Goal: Navigation & Orientation: Understand site structure

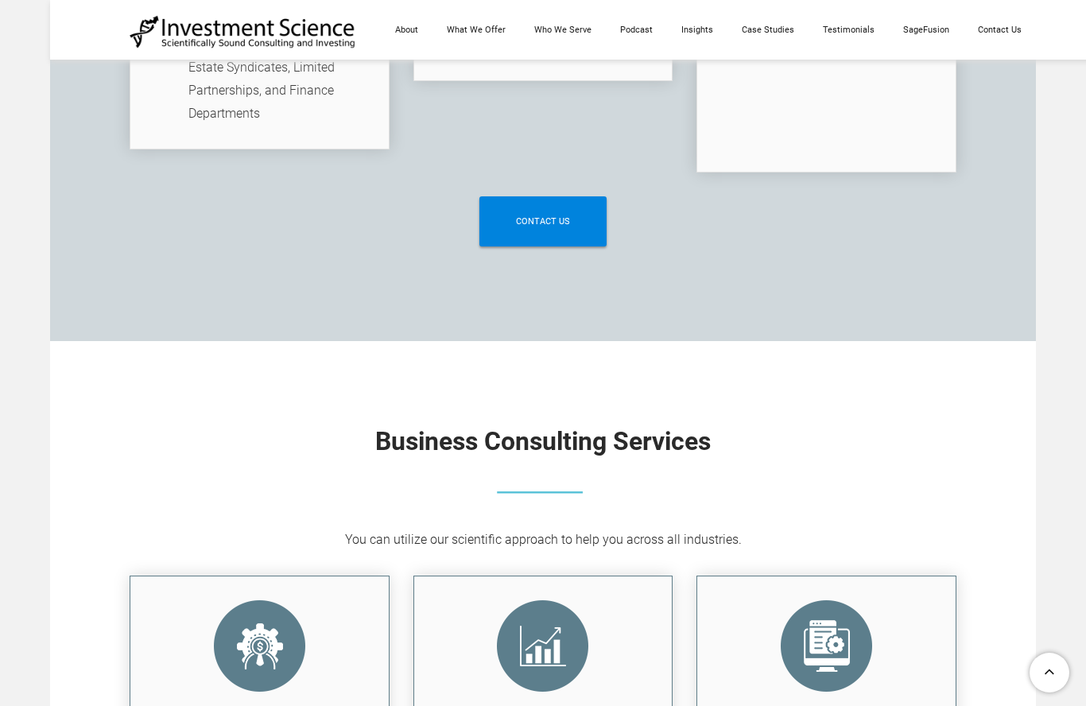
scroll to position [2898, 0]
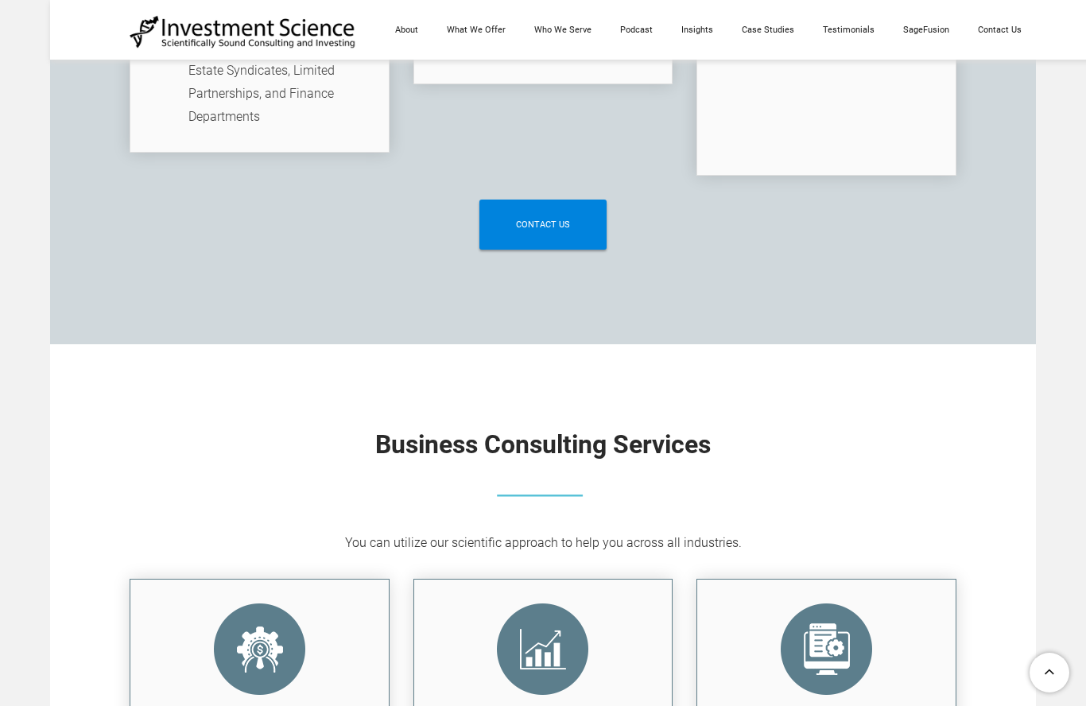
click at [502, 25] on link "What We Offer" at bounding box center [475, 30] width 87 height 60
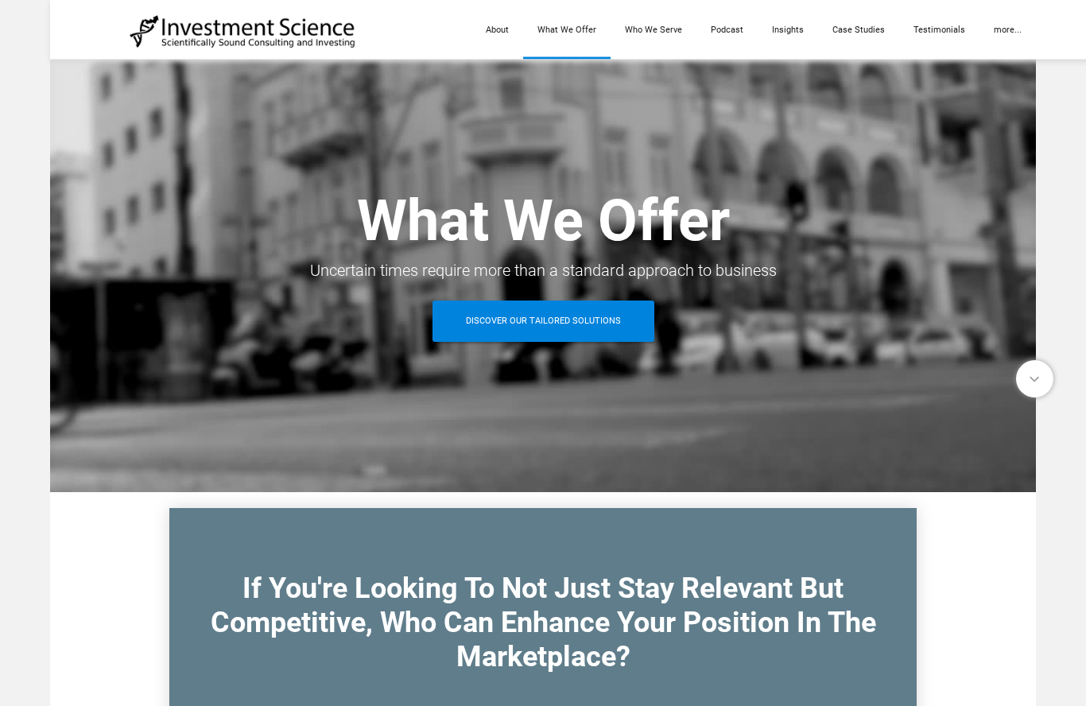
scroll to position [15, 0]
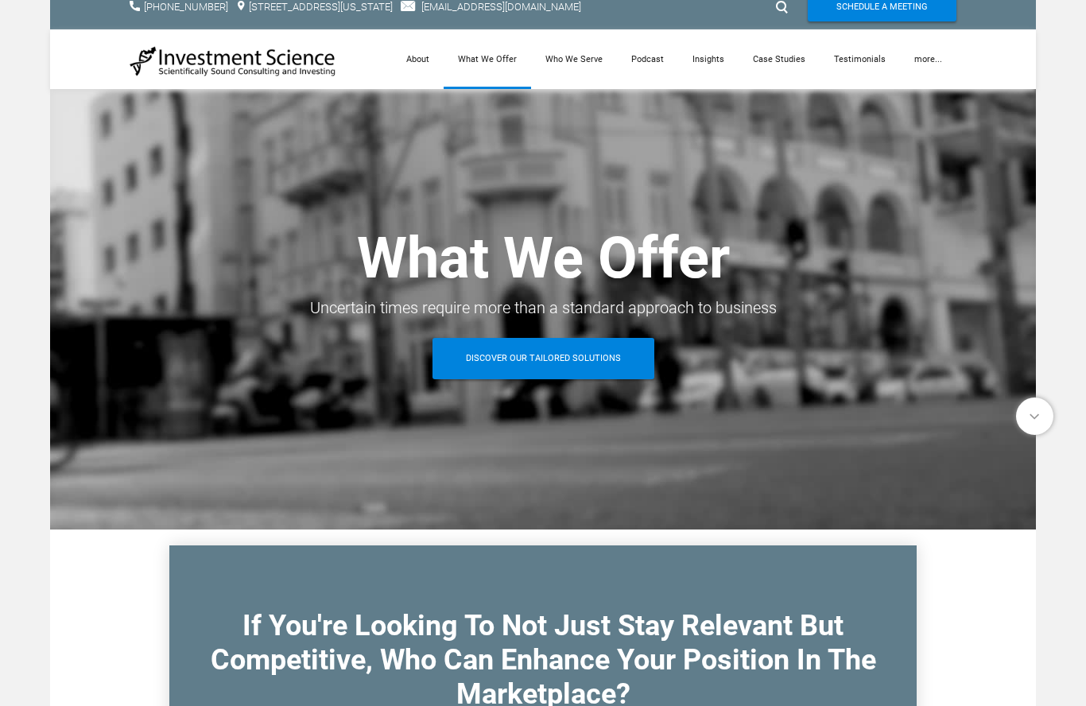
click at [659, 68] on link "Podcast" at bounding box center [647, 59] width 61 height 60
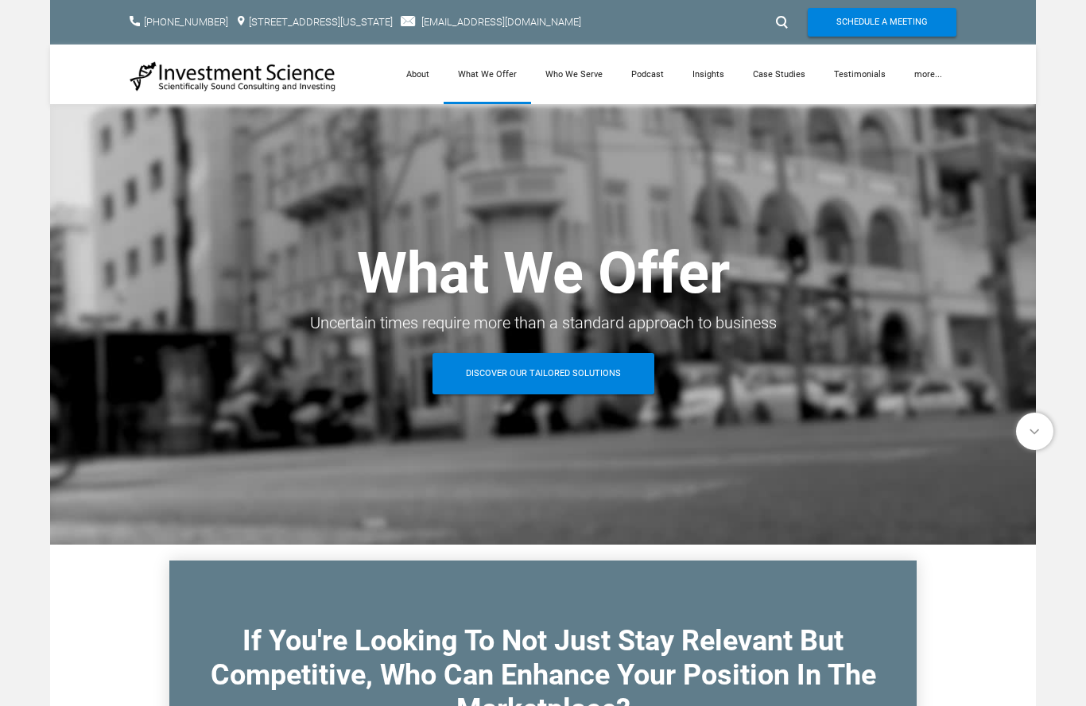
click at [592, 89] on link "Who We Serve" at bounding box center [574, 75] width 86 height 60
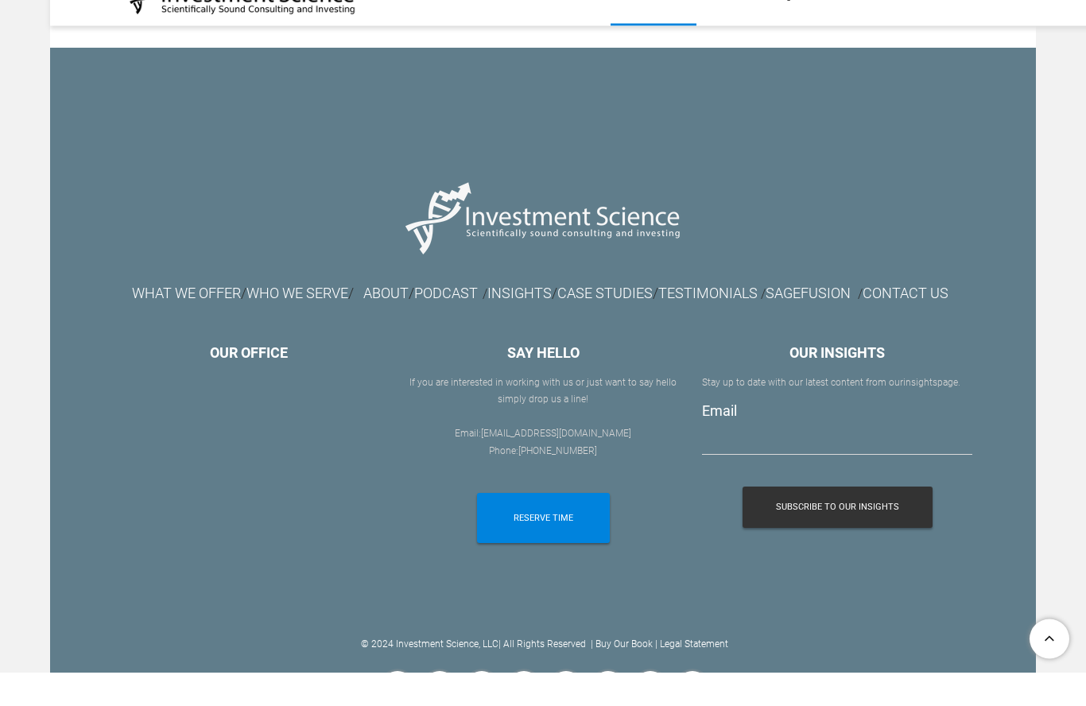
scroll to position [1807, 0]
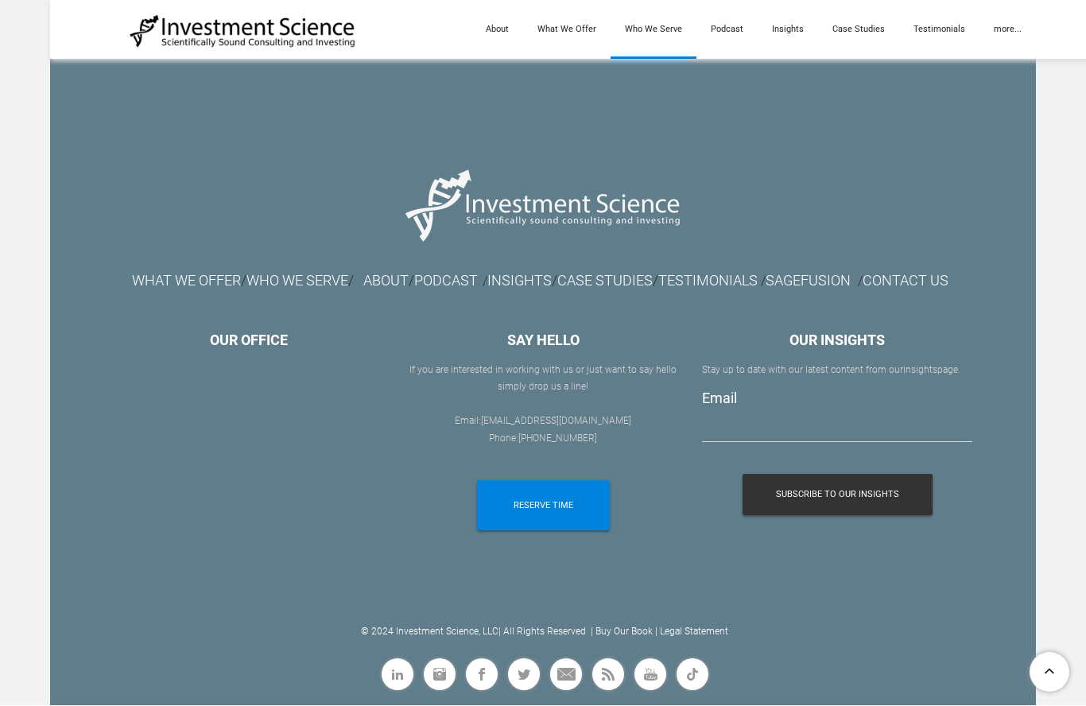
click at [733, 35] on link "Podcast" at bounding box center [726, 30] width 61 height 60
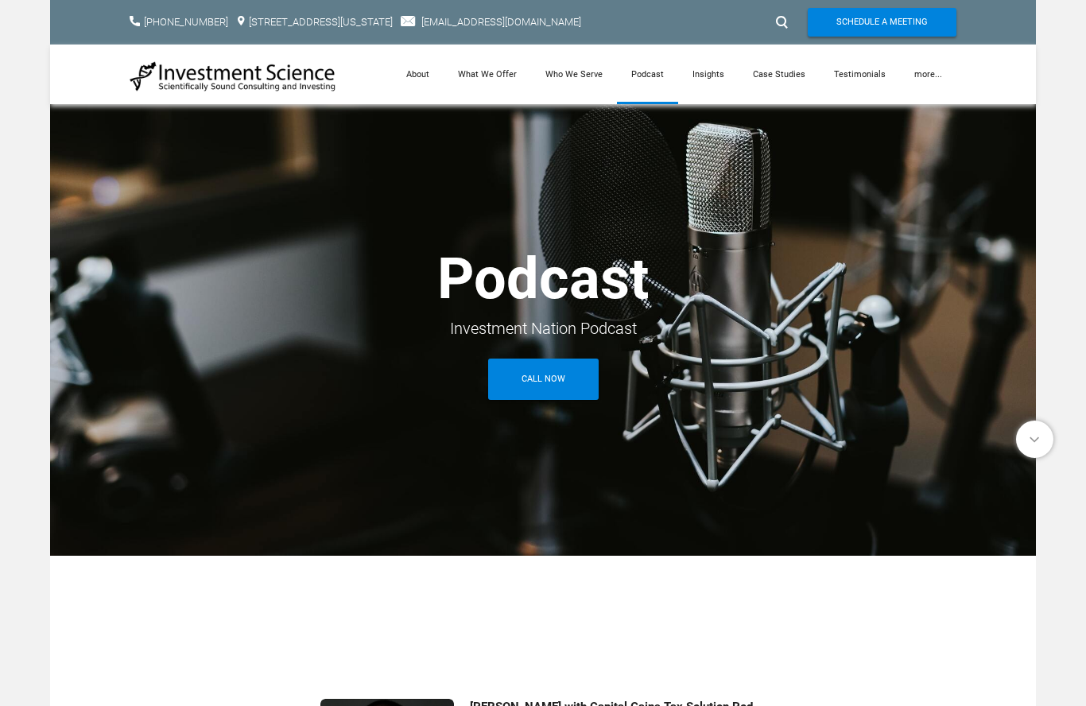
click at [710, 79] on link "Insights" at bounding box center [708, 75] width 60 height 60
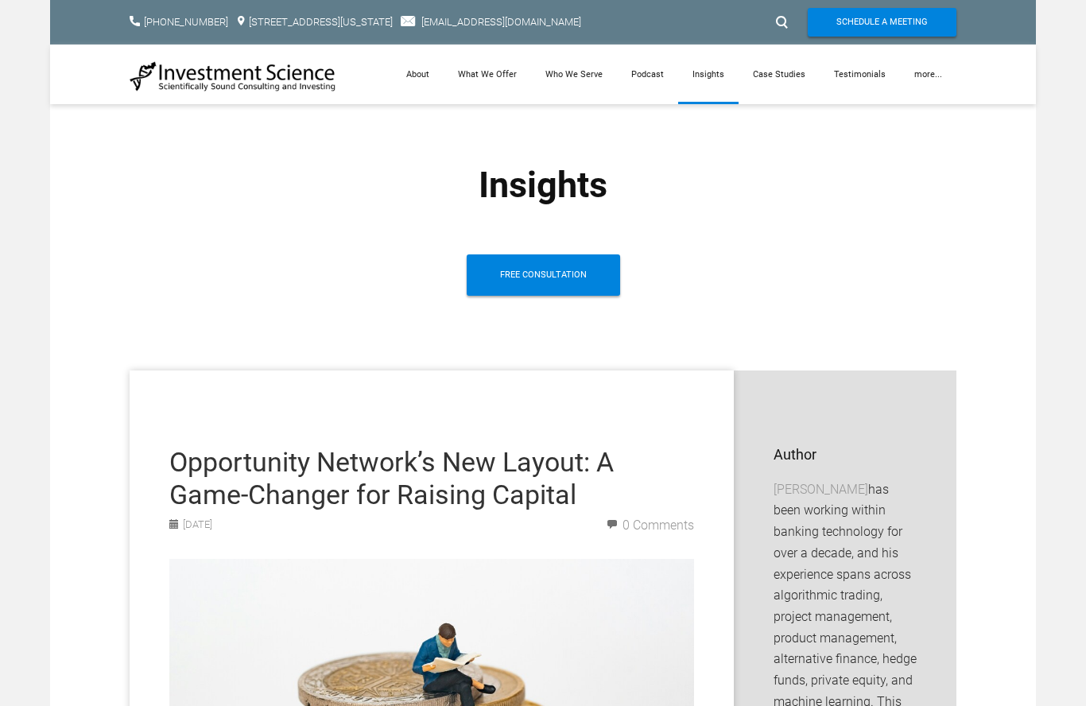
click at [849, 75] on link "Testimonials" at bounding box center [859, 75] width 80 height 60
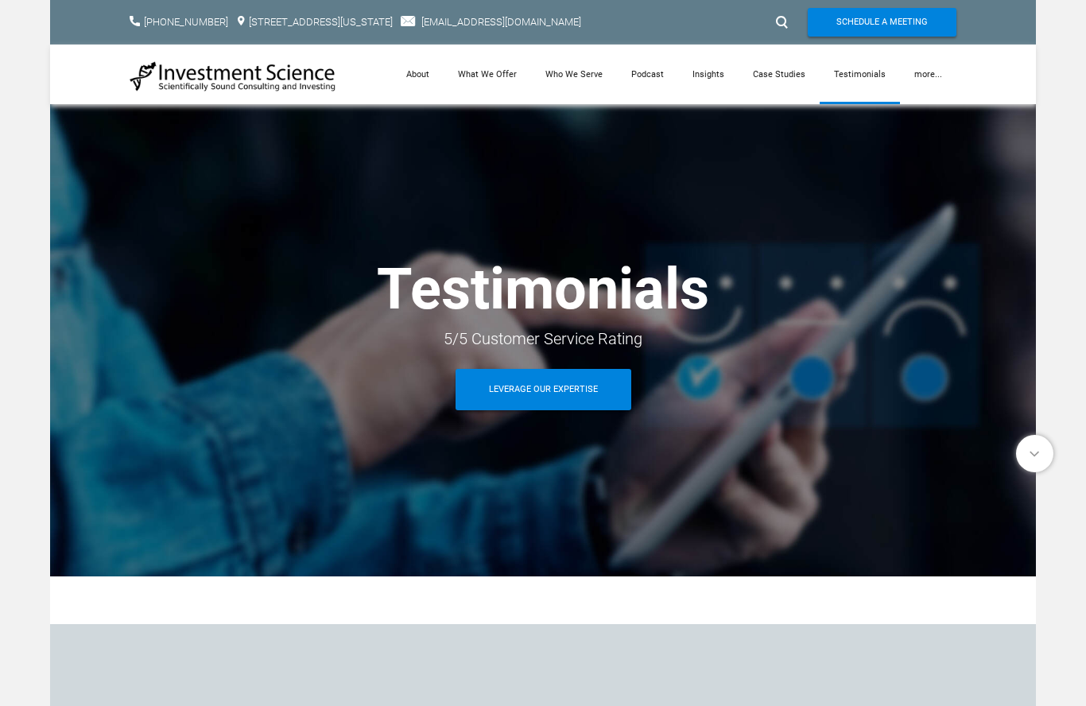
click at [789, 70] on link "Case Studies" at bounding box center [778, 75] width 81 height 60
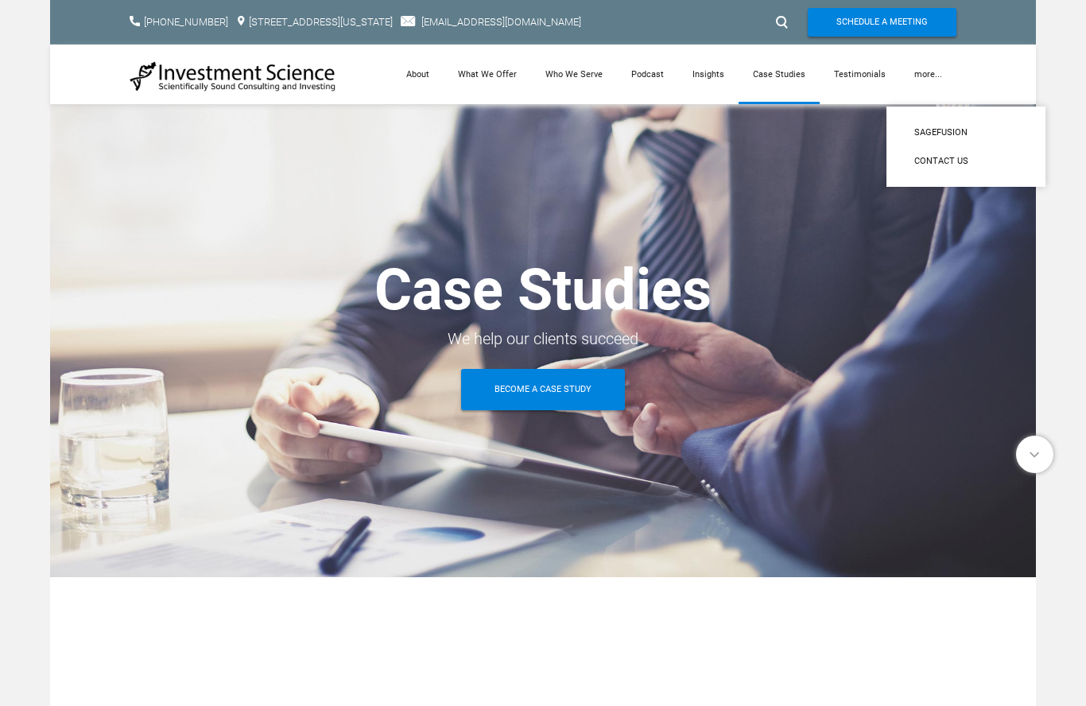
click at [497, 79] on link "What We Offer" at bounding box center [486, 75] width 87 height 60
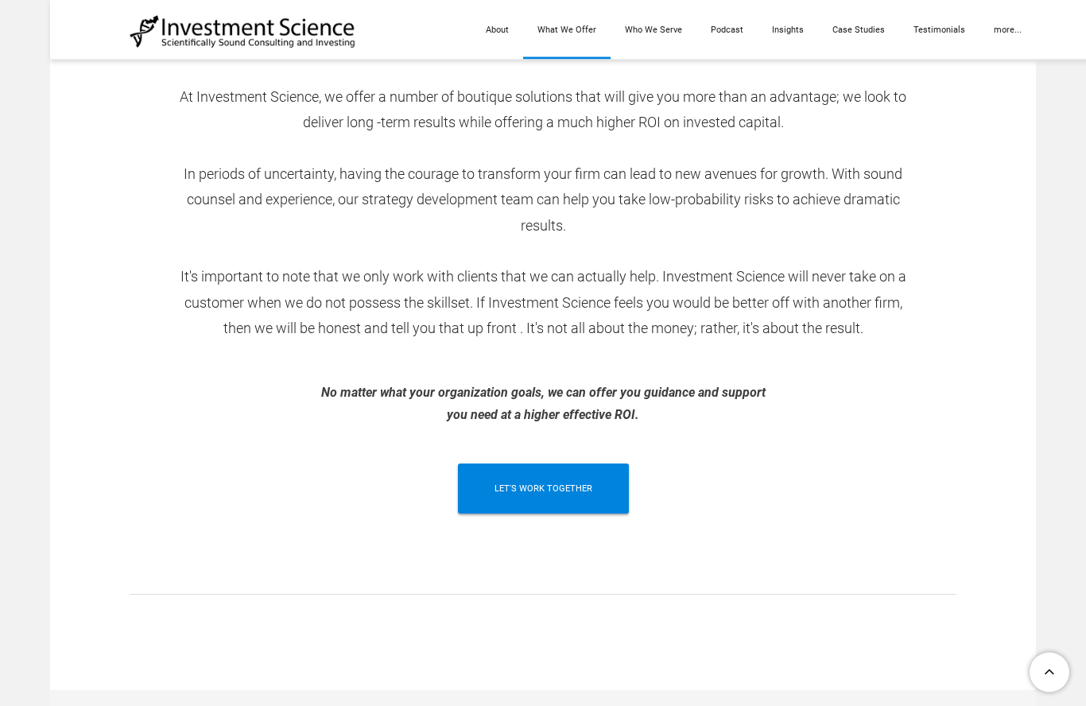
scroll to position [859, 0]
click at [664, 30] on link "Who We Serve" at bounding box center [653, 30] width 86 height 60
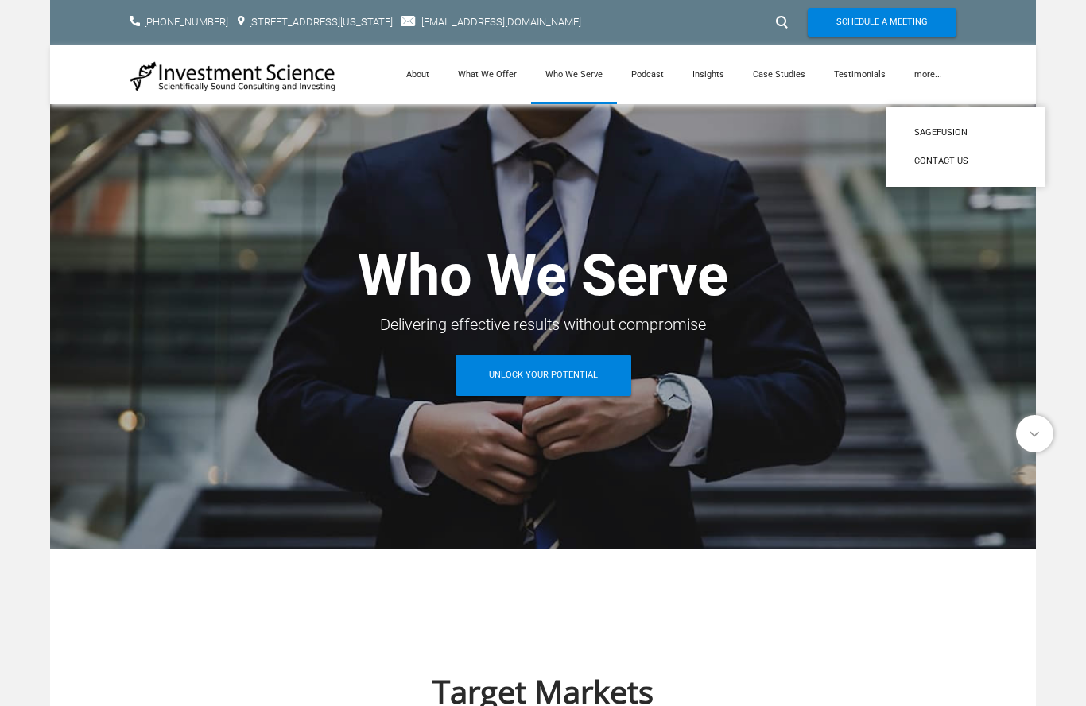
click at [945, 134] on span "SageFusion" at bounding box center [965, 133] width 103 height 14
